Goal: Go to known website: Go to known website

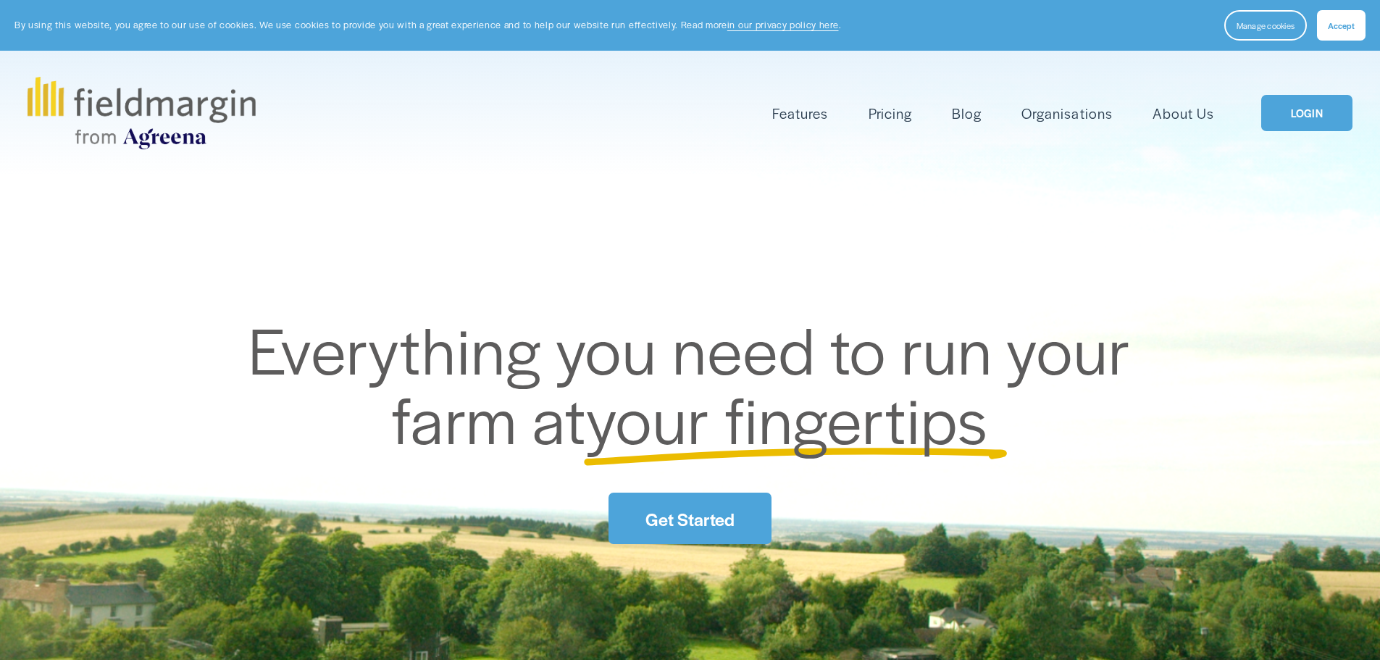
click at [1313, 119] on link "LOGIN" at bounding box center [1307, 113] width 91 height 37
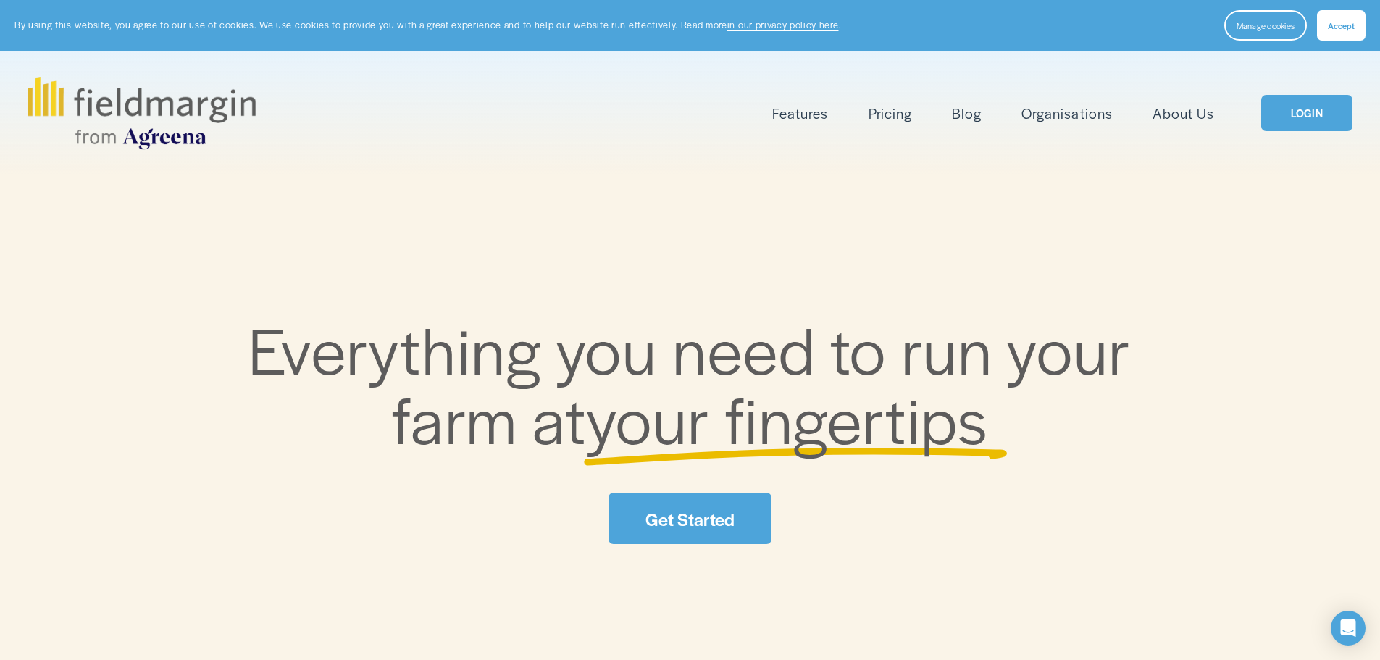
click at [794, 114] on span "Features" at bounding box center [800, 113] width 56 height 21
click at [1249, 29] on span "Manage cookies" at bounding box center [1266, 26] width 58 height 12
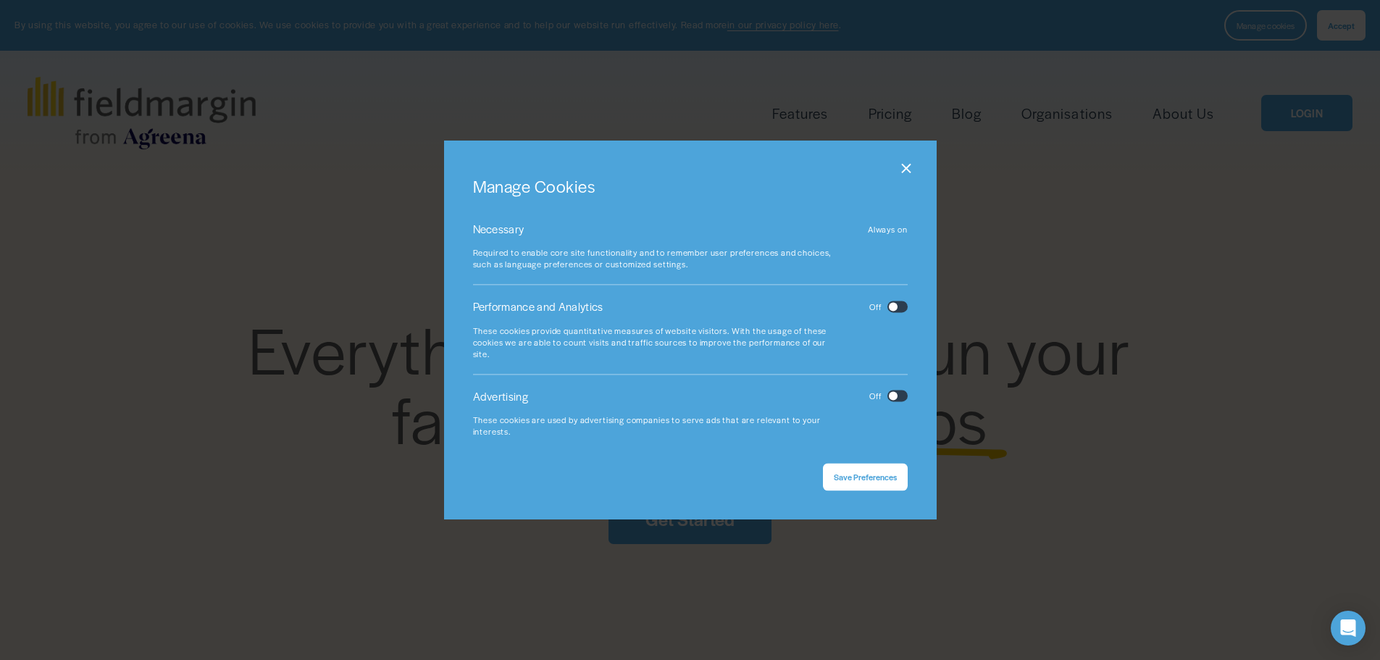
click at [856, 474] on span "Save Preferences" at bounding box center [865, 477] width 63 height 12
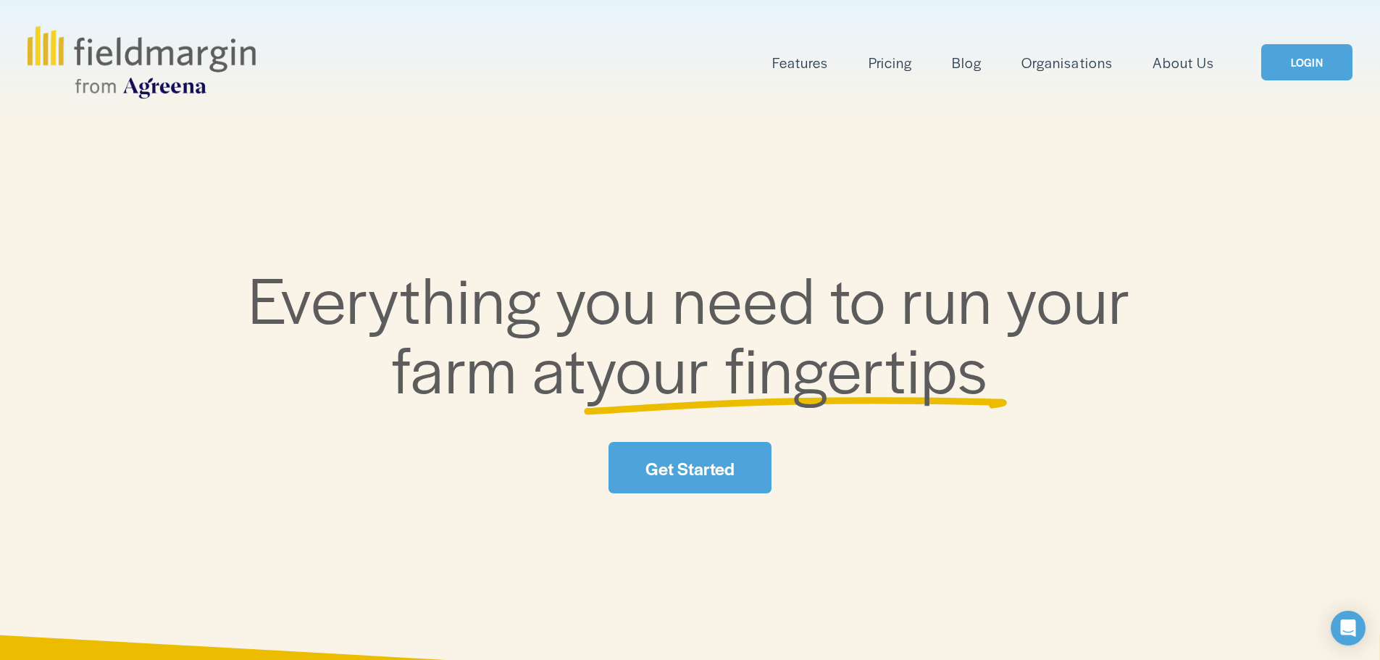
click at [1306, 61] on link "LOGIN" at bounding box center [1307, 62] width 91 height 37
